Goal: Information Seeking & Learning: Check status

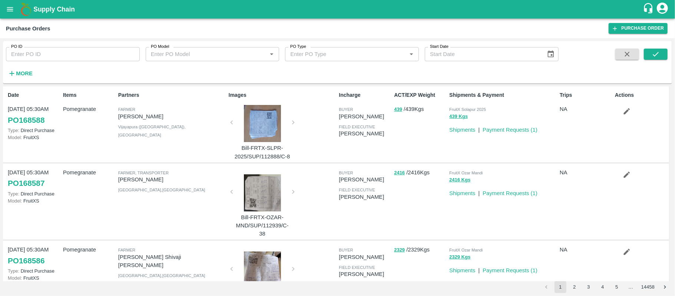
drag, startPoint x: 3, startPoint y: 69, endPoint x: 21, endPoint y: 70, distance: 17.5
click at [21, 70] on div "More" at bounding box center [17, 70] width 34 height 19
click at [21, 70] on strong "More" at bounding box center [24, 73] width 17 height 6
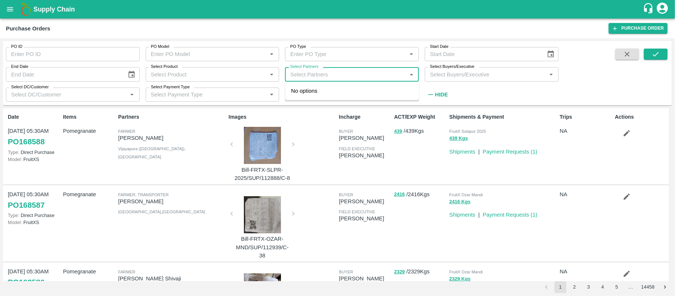
click at [324, 75] on input "Select Partners" at bounding box center [345, 74] width 117 height 10
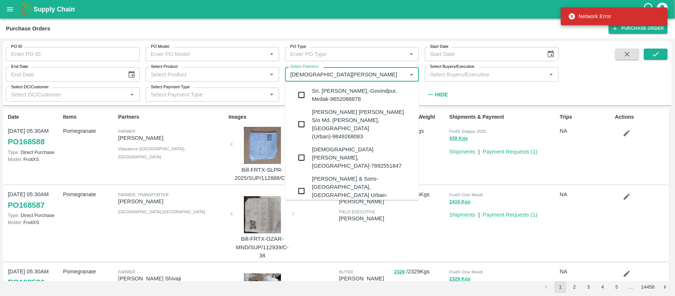
type input "mohammed sa"
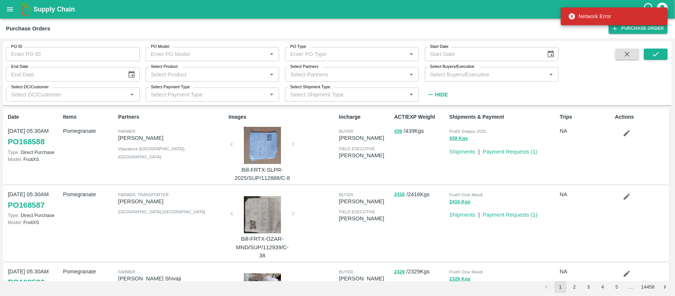
click at [572, 17] on icon at bounding box center [572, 16] width 6 height 6
click at [355, 79] on div "Select Partners   *" at bounding box center [352, 74] width 134 height 14
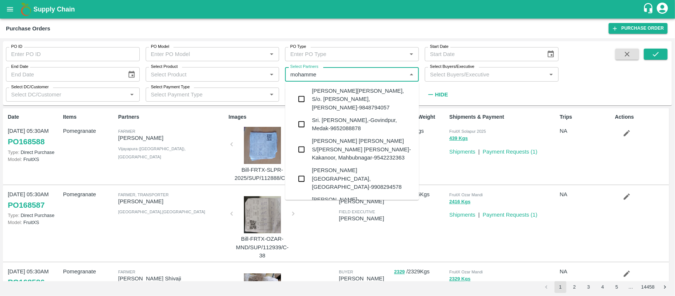
type input "[PERSON_NAME]"
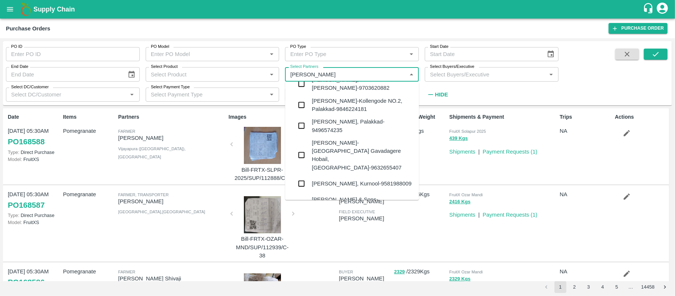
scroll to position [654, 0]
click at [346, 194] on div "[PERSON_NAME] & Sons-[GEOGRAPHIC_DATA], [GEOGRAPHIC_DATA] Urban-9986057885" at bounding box center [362, 210] width 101 height 33
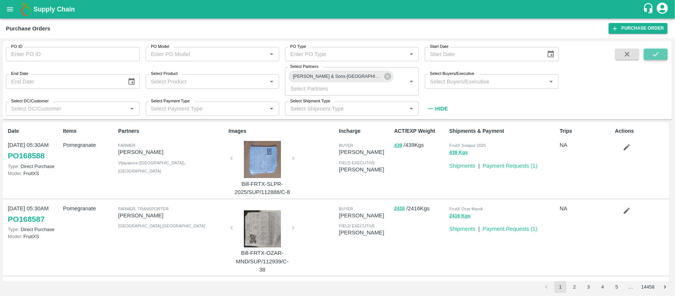
click at [652, 52] on icon "submit" at bounding box center [656, 54] width 8 height 8
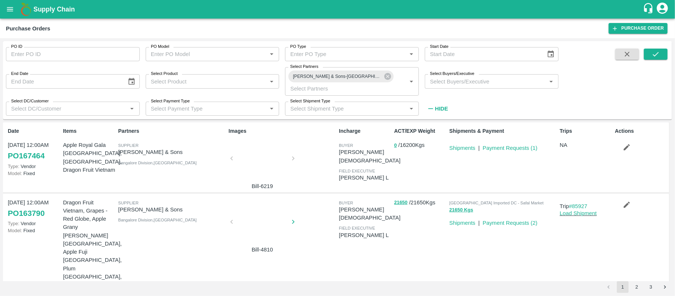
click at [267, 152] on div at bounding box center [263, 160] width 56 height 39
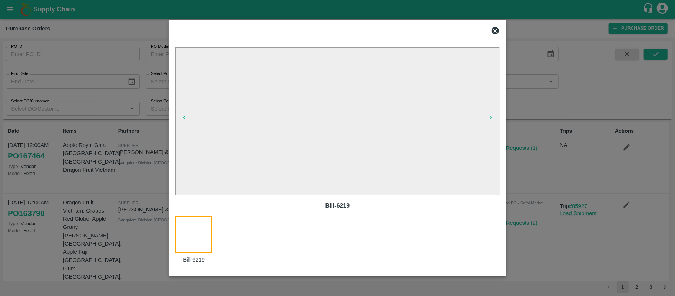
click at [497, 33] on icon at bounding box center [495, 30] width 7 height 7
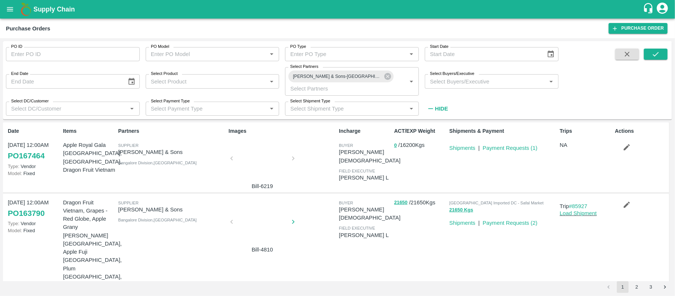
click at [266, 220] on div at bounding box center [263, 223] width 56 height 39
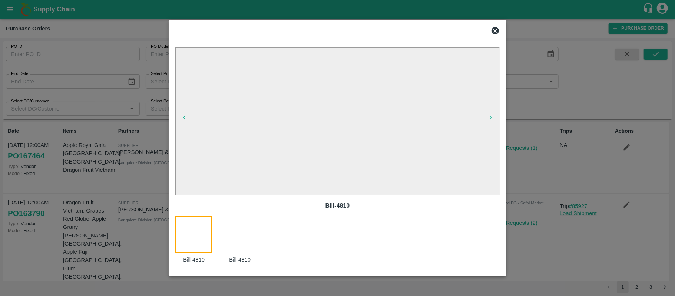
click at [497, 30] on icon at bounding box center [495, 30] width 7 height 7
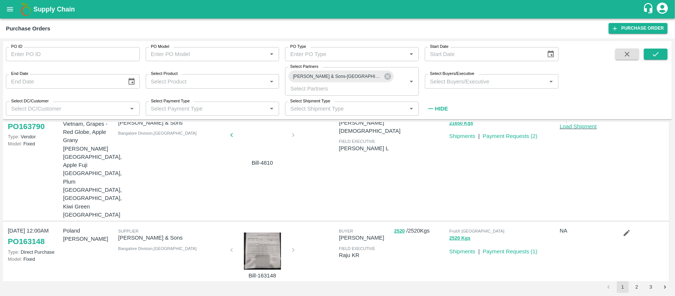
scroll to position [116, 0]
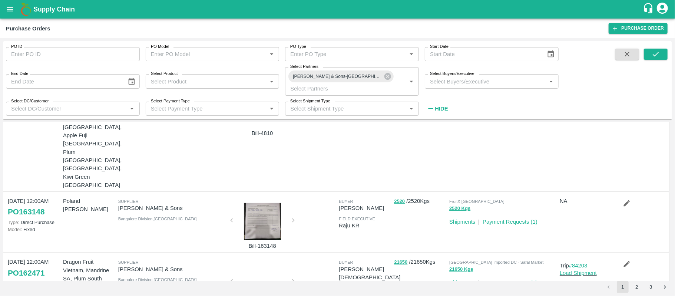
click at [264, 203] on div at bounding box center [263, 221] width 56 height 37
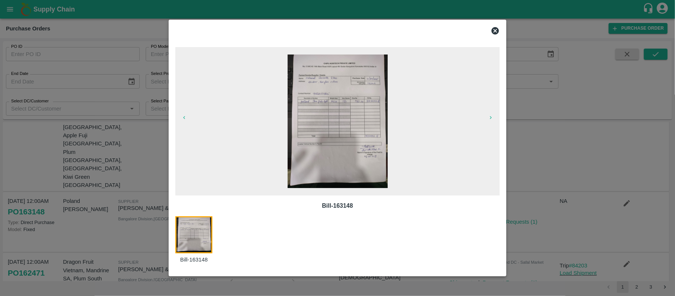
click at [494, 32] on icon at bounding box center [495, 30] width 9 height 9
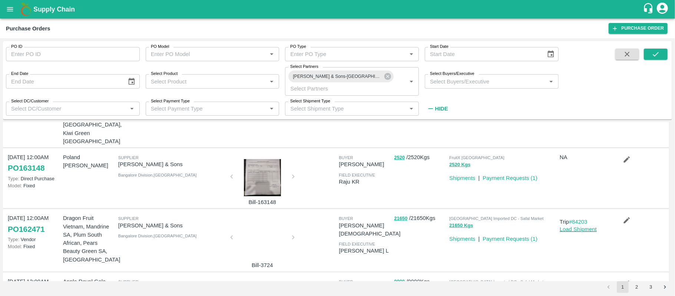
scroll to position [162, 0]
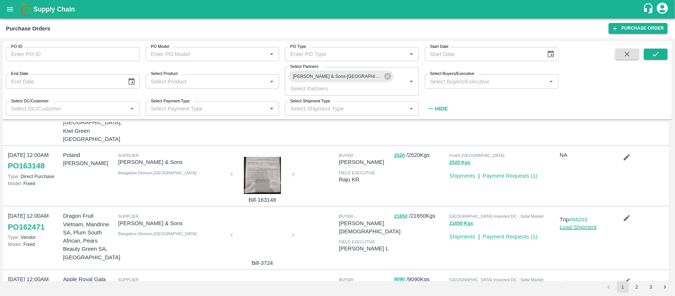
click at [268, 218] on div at bounding box center [263, 237] width 56 height 39
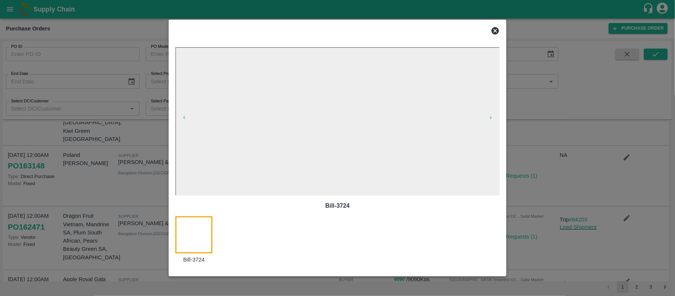
click at [497, 28] on icon at bounding box center [495, 30] width 7 height 7
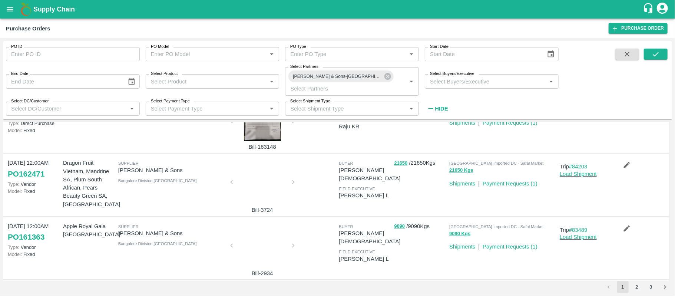
scroll to position [216, 0]
click at [239, 228] on div at bounding box center [263, 247] width 56 height 39
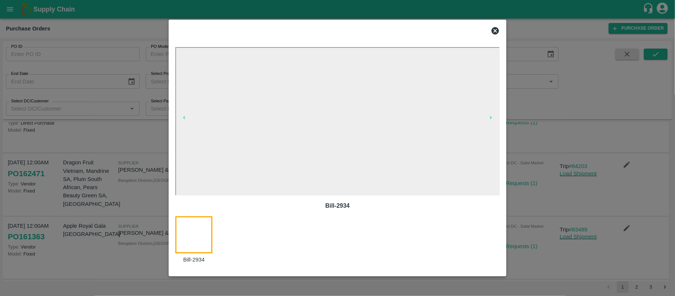
click at [494, 29] on icon at bounding box center [495, 30] width 7 height 7
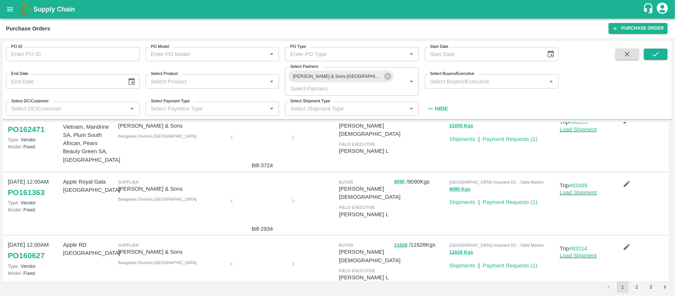
scroll to position [260, 0]
click at [249, 246] on div at bounding box center [263, 265] width 56 height 39
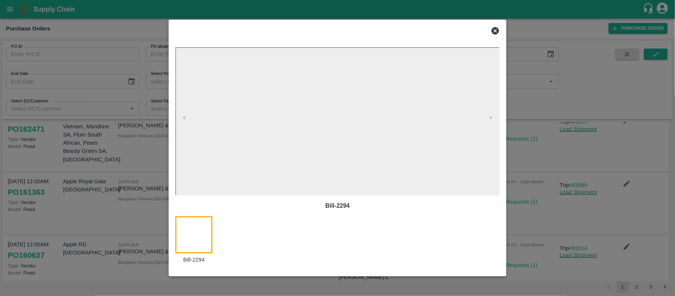
click at [494, 30] on icon at bounding box center [495, 30] width 7 height 7
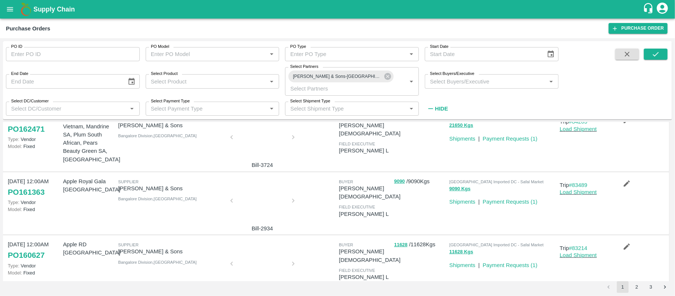
scroll to position [318, 0]
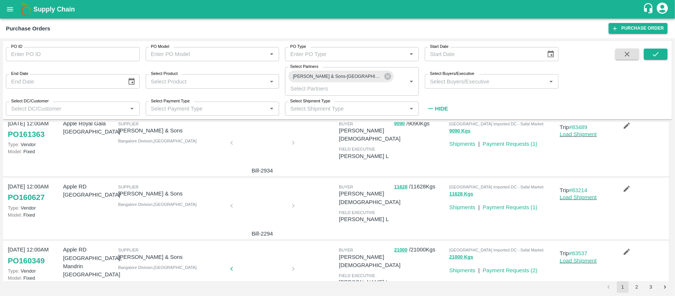
click at [257, 251] on div at bounding box center [263, 270] width 56 height 39
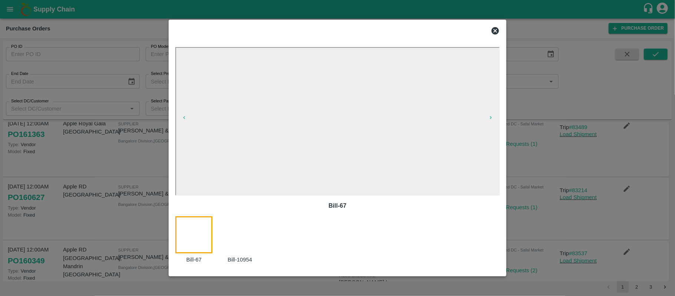
click at [497, 33] on icon at bounding box center [495, 30] width 7 height 7
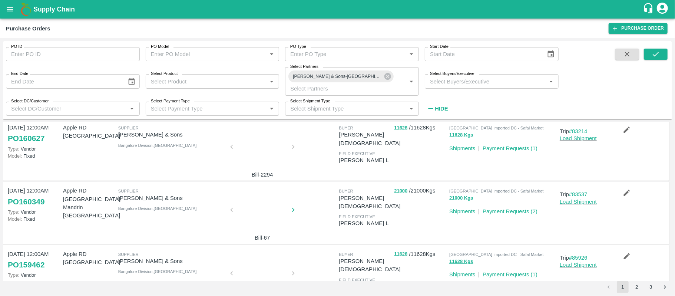
scroll to position [390, 0]
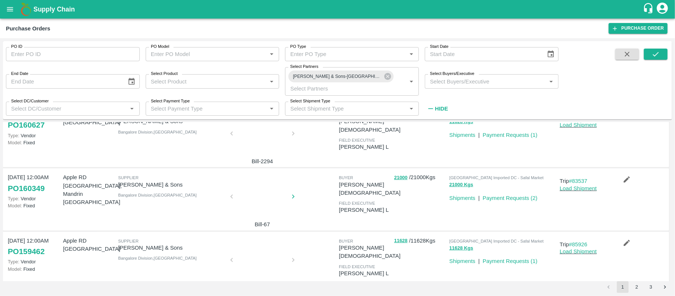
click at [251, 242] on div at bounding box center [263, 261] width 56 height 39
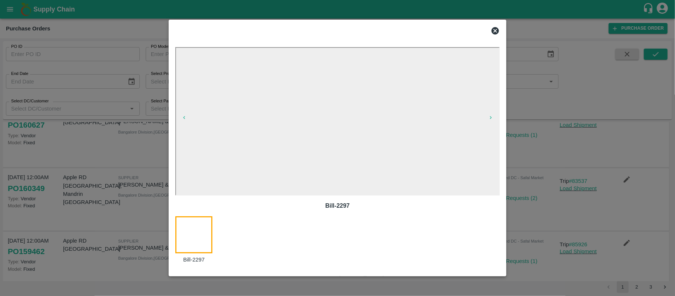
click at [495, 31] on icon at bounding box center [495, 30] width 9 height 9
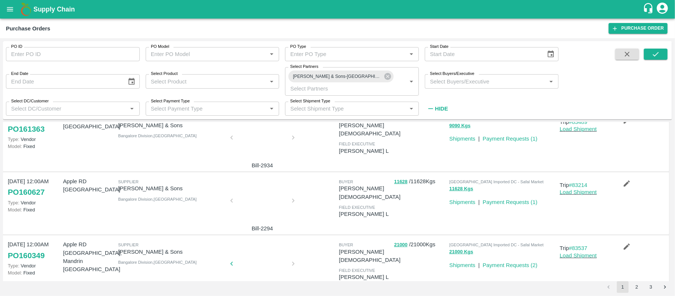
scroll to position [323, 0]
click at [266, 183] on div at bounding box center [263, 202] width 56 height 39
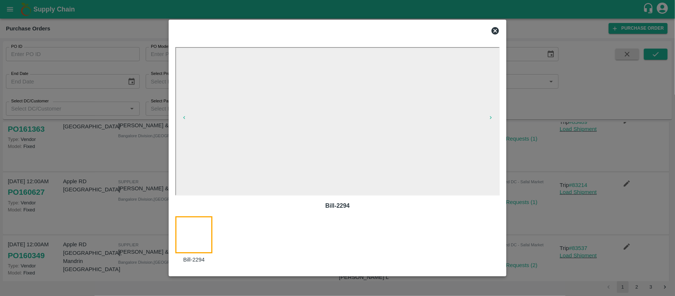
click at [495, 33] on icon at bounding box center [495, 30] width 7 height 7
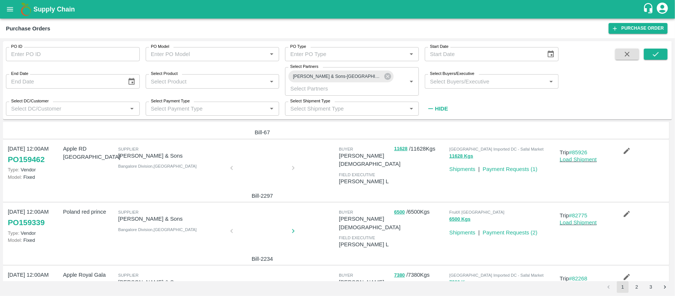
scroll to position [496, 0]
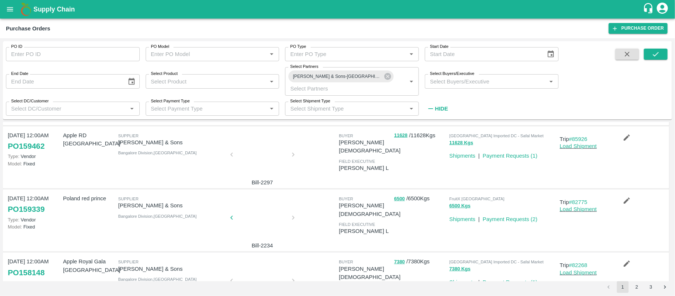
click at [262, 200] on div at bounding box center [263, 219] width 56 height 39
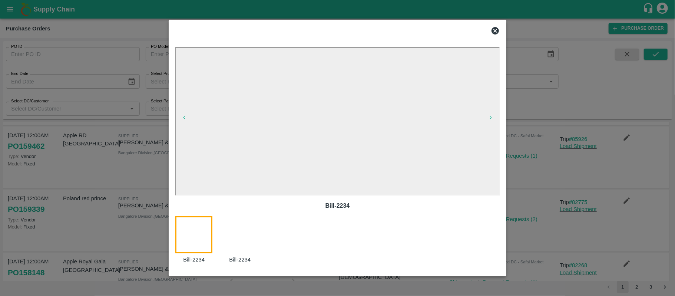
click at [497, 27] on icon at bounding box center [495, 30] width 7 height 7
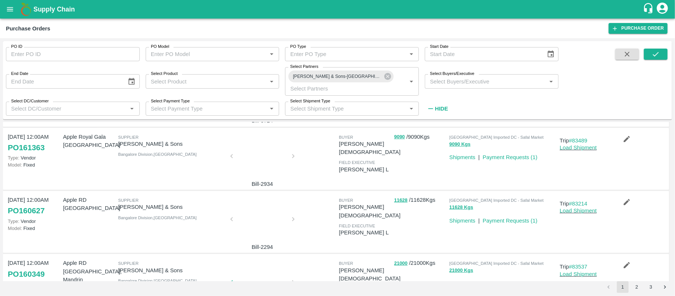
scroll to position [304, 0]
click at [503, 218] on link "Payment Requests ( 1 )" at bounding box center [510, 221] width 55 height 6
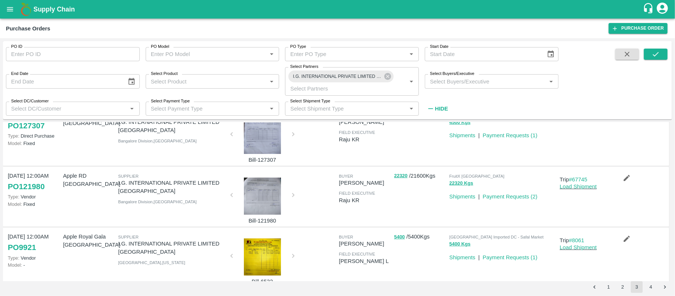
scroll to position [464, 0]
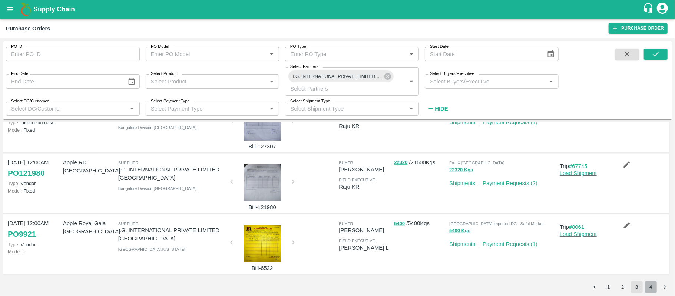
click at [653, 287] on button "4" at bounding box center [651, 287] width 12 height 12
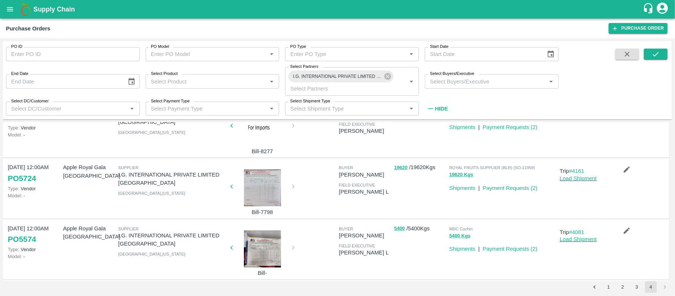
scroll to position [214, 0]
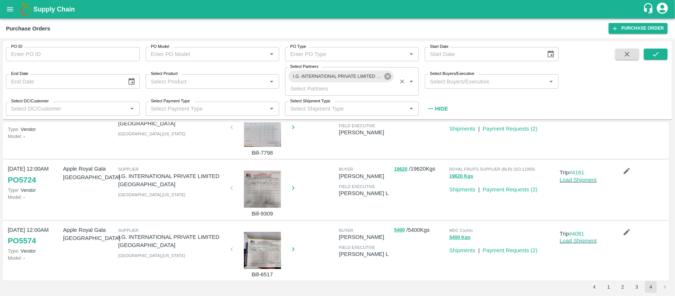
click at [389, 76] on icon at bounding box center [387, 76] width 7 height 7
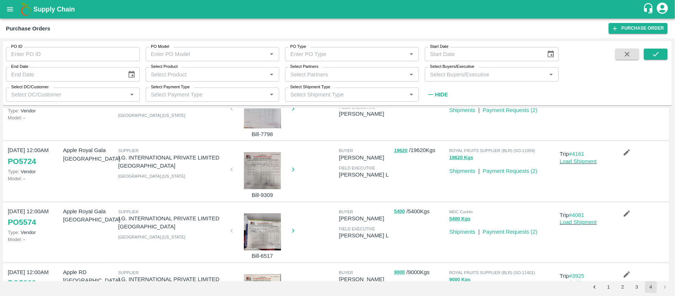
scroll to position [0, 0]
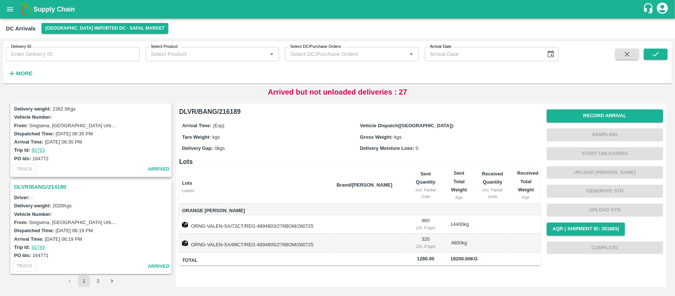
scroll to position [2229, 0]
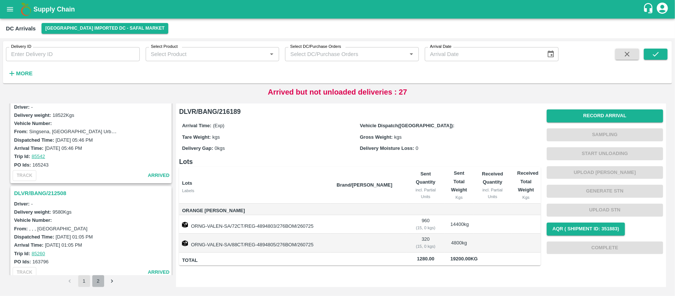
click at [99, 279] on button "2" at bounding box center [98, 281] width 12 height 12
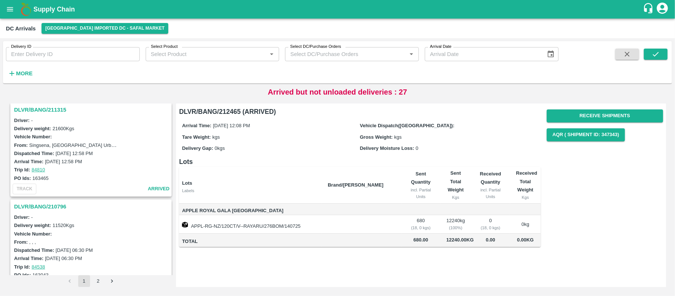
scroll to position [380, 0]
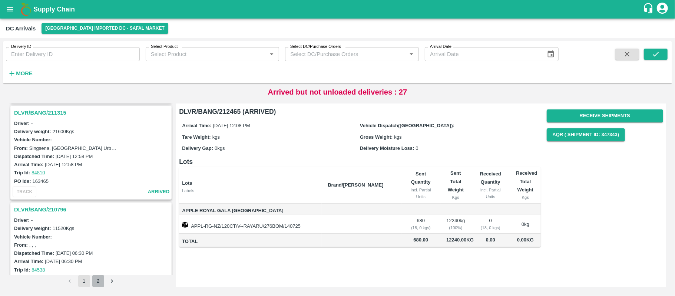
click at [99, 283] on button "2" at bounding box center [98, 281] width 12 height 12
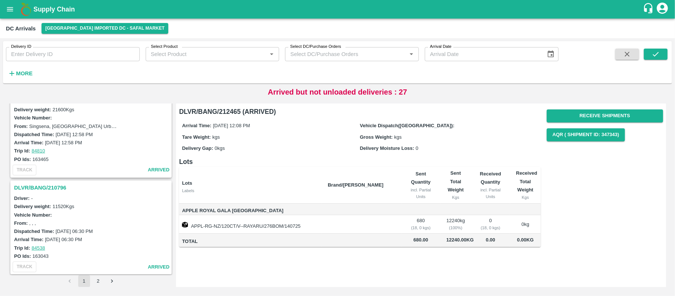
scroll to position [403, 0]
click at [102, 277] on button "2" at bounding box center [98, 281] width 12 height 12
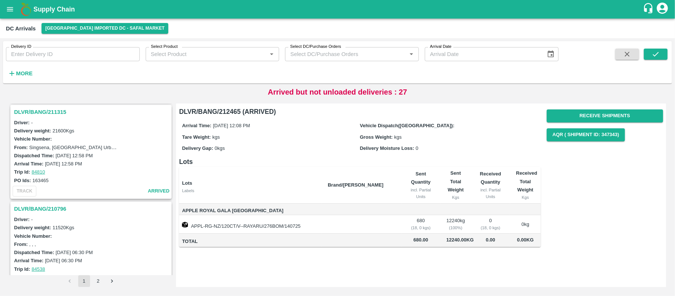
scroll to position [403, 0]
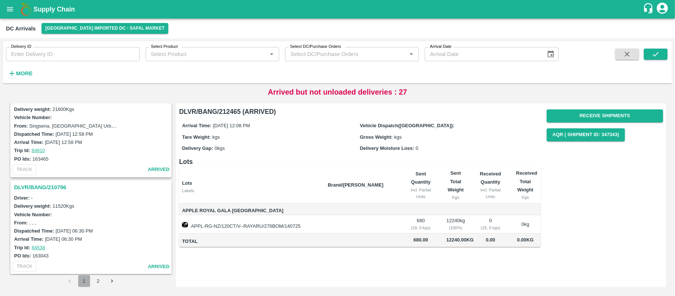
click at [83, 281] on button "1" at bounding box center [84, 281] width 12 height 12
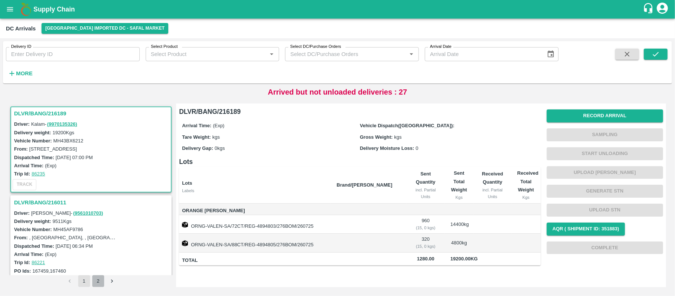
click at [97, 277] on button "2" at bounding box center [98, 281] width 12 height 12
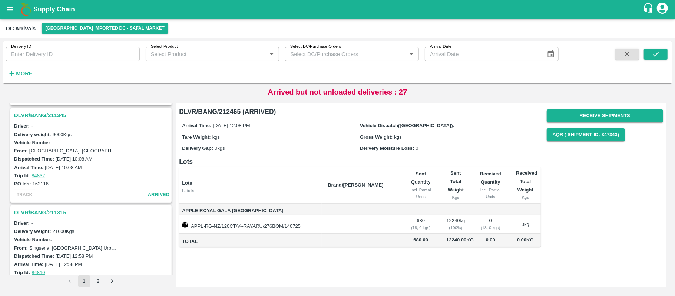
scroll to position [279, 0]
click at [23, 73] on strong "More" at bounding box center [24, 73] width 17 height 6
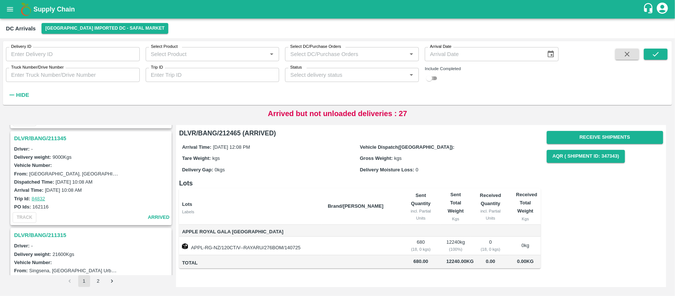
click at [434, 79] on input "checkbox" at bounding box center [429, 78] width 27 height 9
checkbox input "true"
click at [656, 55] on icon "submit" at bounding box center [656, 54] width 6 height 4
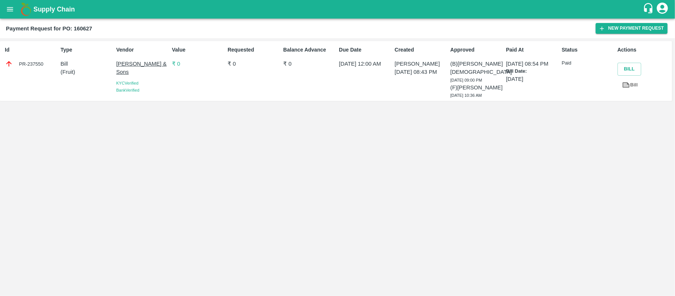
click at [394, 234] on div "Id PR-237550 Type Bill ( Fruit ) Vendor [PERSON_NAME] & Sons KYC Verified Bank …" at bounding box center [337, 167] width 675 height 258
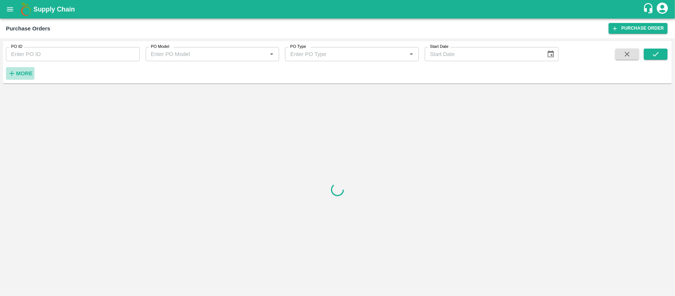
click at [21, 72] on strong "More" at bounding box center [24, 73] width 17 height 6
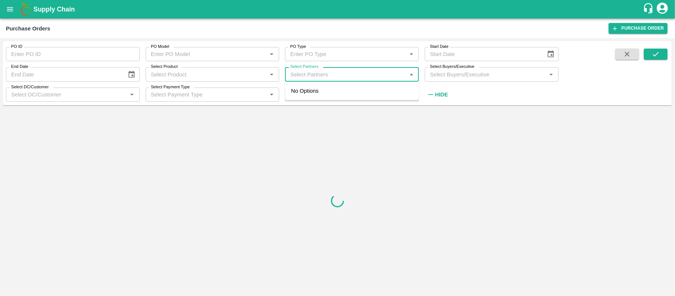
click at [309, 70] on input "Select Partners" at bounding box center [345, 74] width 117 height 10
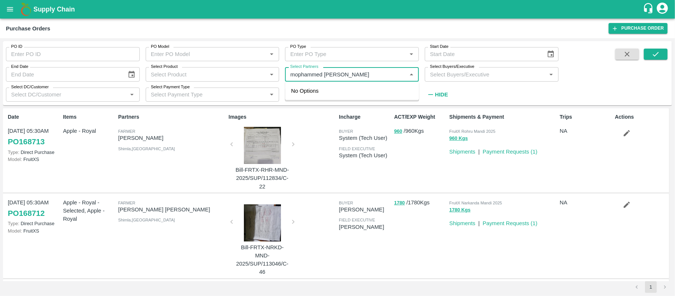
type input "mophammed sami"
drag, startPoint x: 340, startPoint y: 73, endPoint x: 266, endPoint y: 83, distance: 74.8
click at [266, 83] on div "PO ID PO ID PO Model PO Model   * PO Type PO Type   * Start Date Start Date End…" at bounding box center [279, 71] width 559 height 60
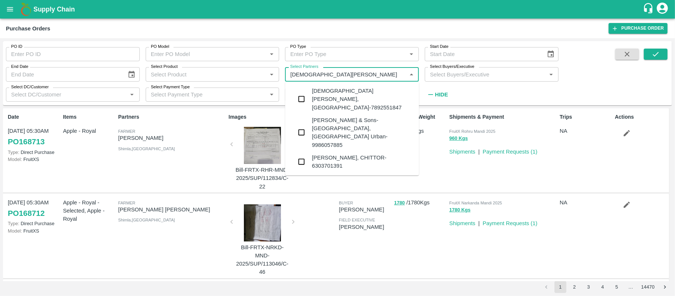
type input "[PERSON_NAME]"
click at [351, 118] on div "[PERSON_NAME] & Sons-[GEOGRAPHIC_DATA], [GEOGRAPHIC_DATA] Urban-9986057885" at bounding box center [362, 132] width 101 height 33
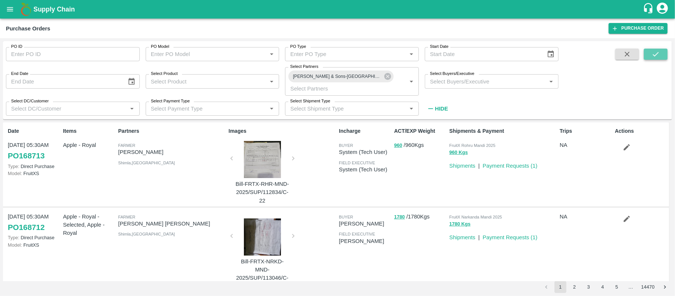
click at [656, 59] on button "submit" at bounding box center [656, 54] width 24 height 11
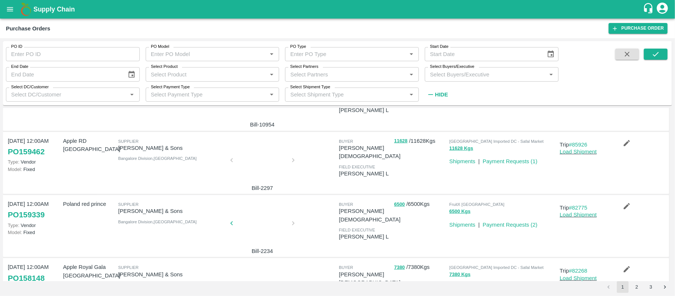
scroll to position [482, 0]
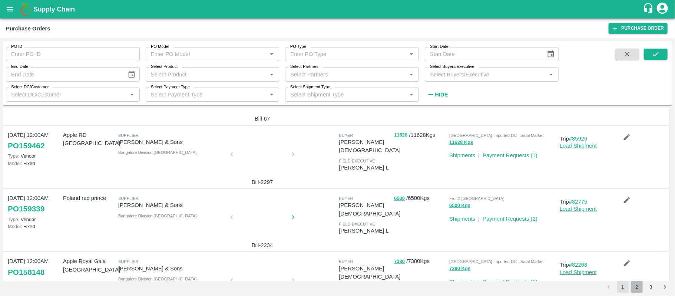
click at [637, 282] on button "2" at bounding box center [637, 287] width 12 height 12
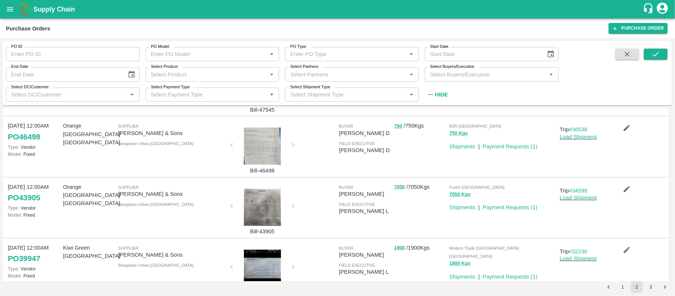
scroll to position [457, 0]
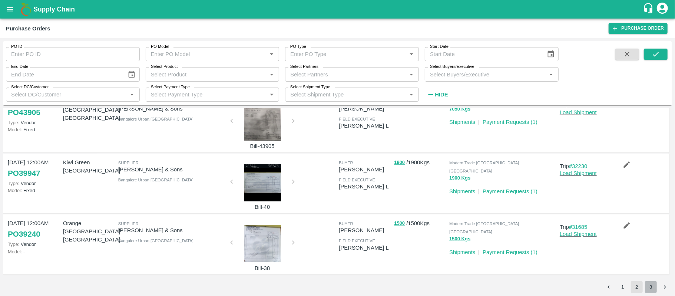
click at [651, 285] on button "3" at bounding box center [651, 287] width 12 height 12
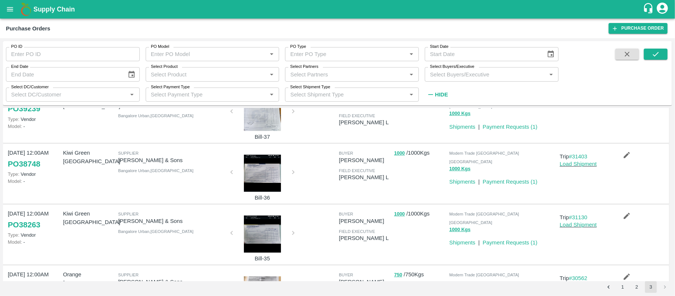
scroll to position [0, 0]
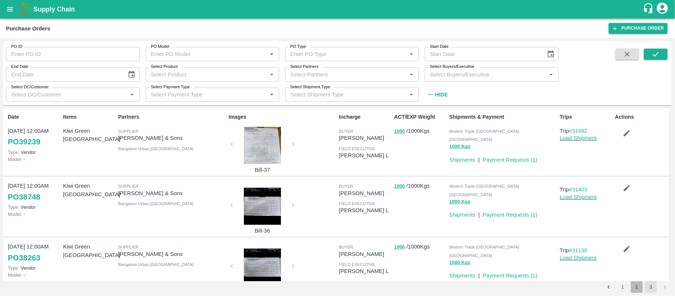
click at [638, 288] on button "2" at bounding box center [637, 287] width 12 height 12
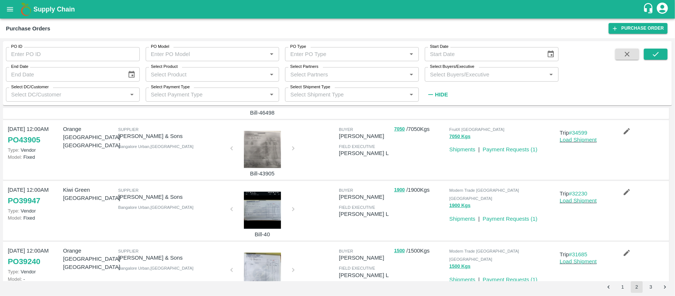
scroll to position [457, 0]
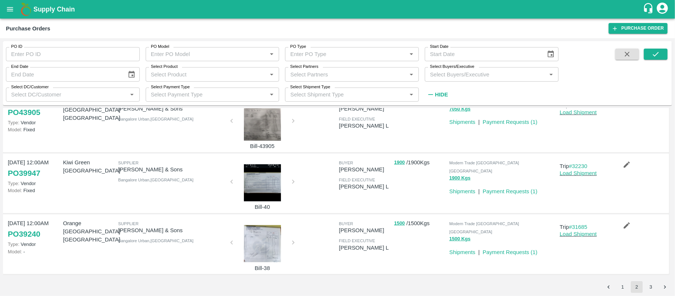
click at [313, 73] on input "Select Partners" at bounding box center [345, 74] width 117 height 10
drag, startPoint x: 118, startPoint y: 170, endPoint x: 194, endPoint y: 171, distance: 76.7
click at [194, 171] on p "Mohammed Samiulla & Sons" at bounding box center [172, 169] width 108 height 8
copy p "Mohammed Samiulla & Sons"
click at [320, 70] on input "Select Partners" at bounding box center [345, 74] width 117 height 10
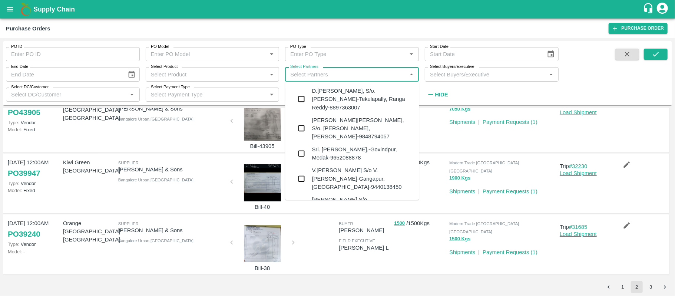
click at [320, 70] on input "Select Partners" at bounding box center [345, 74] width 117 height 10
paste input "Mohammed Samiulla & Sons"
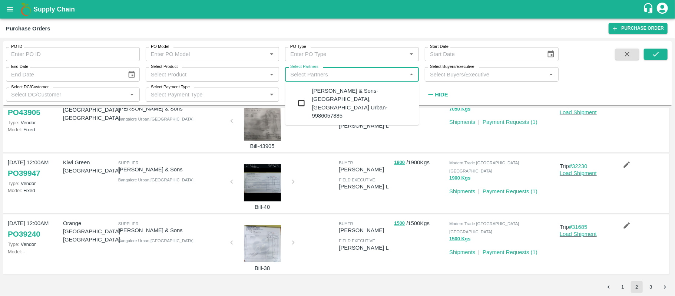
type input "Mohammed Samiulla & Sons"
click at [306, 96] on input "checkbox" at bounding box center [301, 103] width 15 height 15
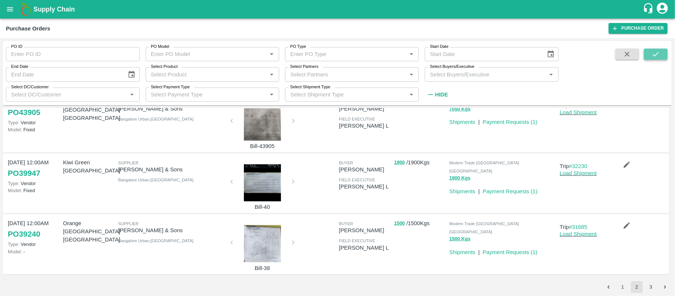
click at [656, 51] on icon "submit" at bounding box center [656, 54] width 8 height 8
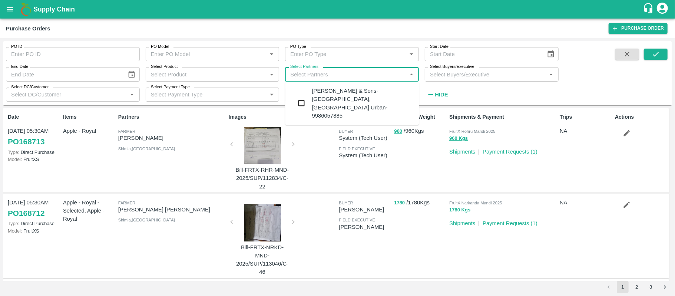
click at [338, 72] on input "Select Partners" at bounding box center [345, 74] width 117 height 10
click at [301, 96] on input "checkbox" at bounding box center [301, 103] width 15 height 15
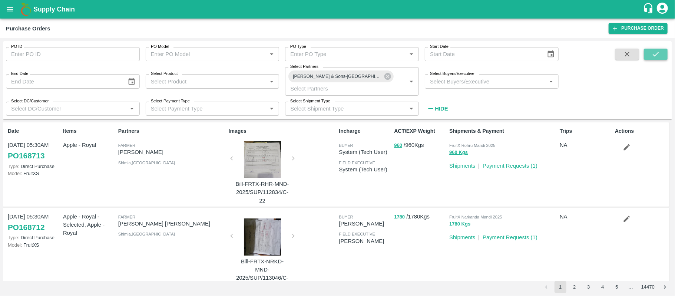
click at [657, 57] on icon "submit" at bounding box center [656, 54] width 8 height 8
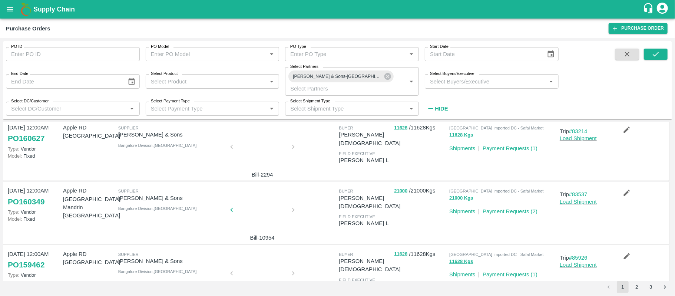
scroll to position [377, 0]
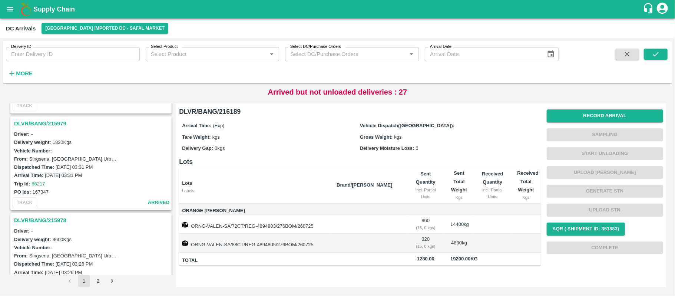
scroll to position [176, 0]
click at [13, 74] on icon "button" at bounding box center [12, 73] width 8 height 8
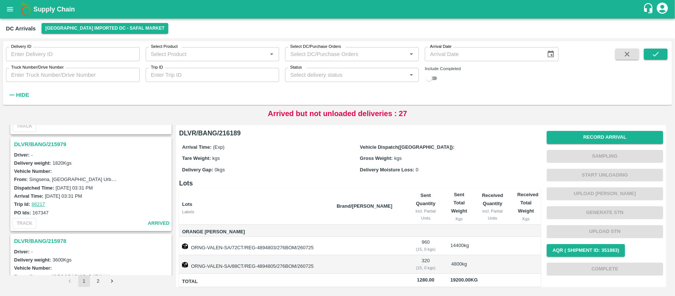
click at [430, 78] on input "checkbox" at bounding box center [429, 78] width 27 height 9
checkbox input "true"
click at [654, 57] on icon "submit" at bounding box center [656, 54] width 8 height 8
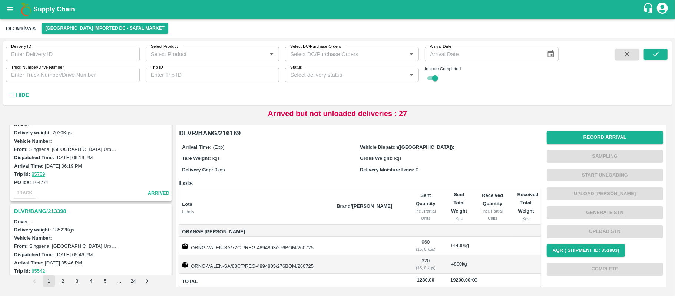
scroll to position [2251, 0]
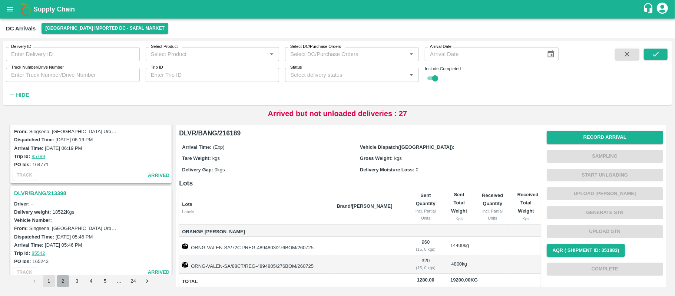
click at [62, 279] on button "2" at bounding box center [63, 281] width 12 height 12
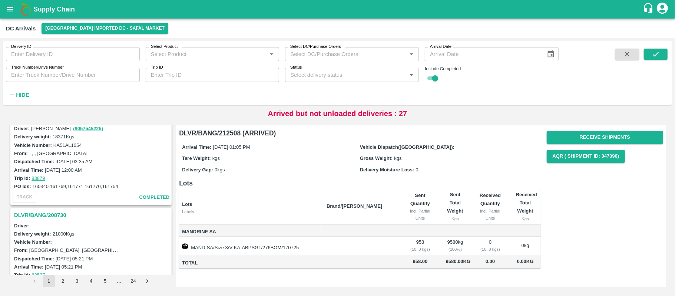
scroll to position [2251, 0]
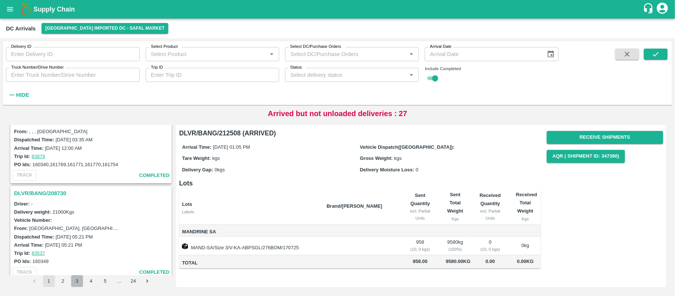
click at [75, 282] on button "3" at bounding box center [77, 281] width 12 height 12
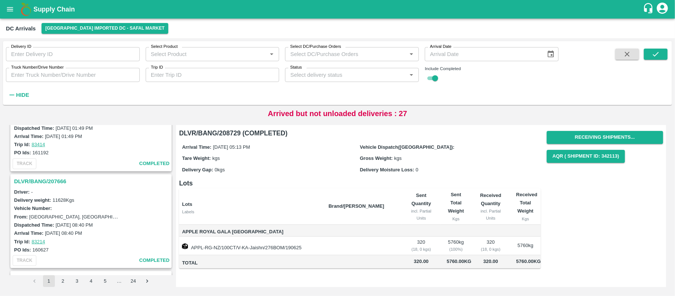
scroll to position [924, 0]
click at [36, 175] on h3 "DLVR/BANG/207666" at bounding box center [92, 180] width 156 height 10
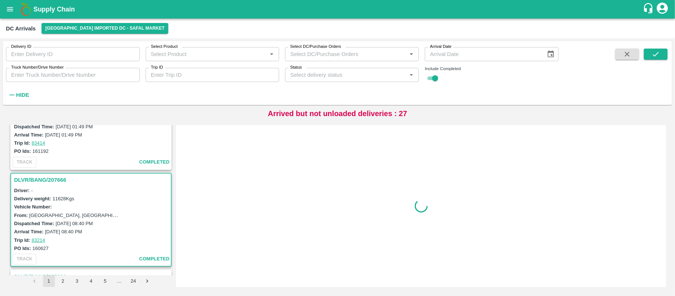
scroll to position [969, 0]
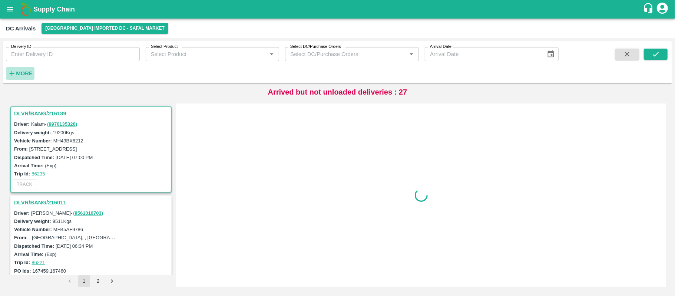
click at [17, 73] on strong "More" at bounding box center [24, 73] width 17 height 6
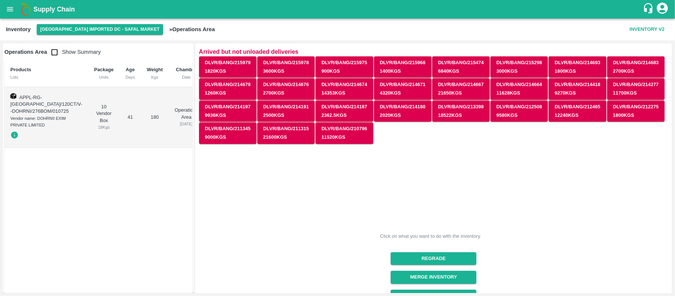
click at [62, 52] on span "Show Summary" at bounding box center [74, 52] width 54 height 6
click at [57, 53] on input "checkbox" at bounding box center [54, 52] width 15 height 15
checkbox input "true"
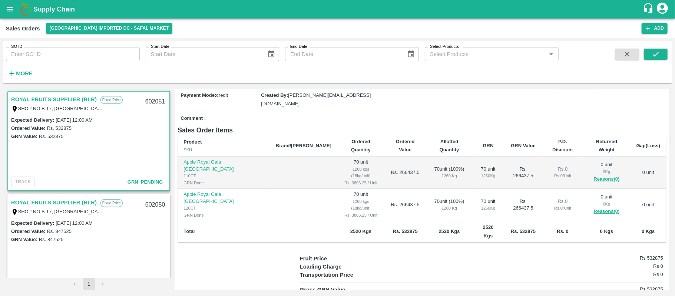
scroll to position [82, 0]
